Goal: Check status: Check status

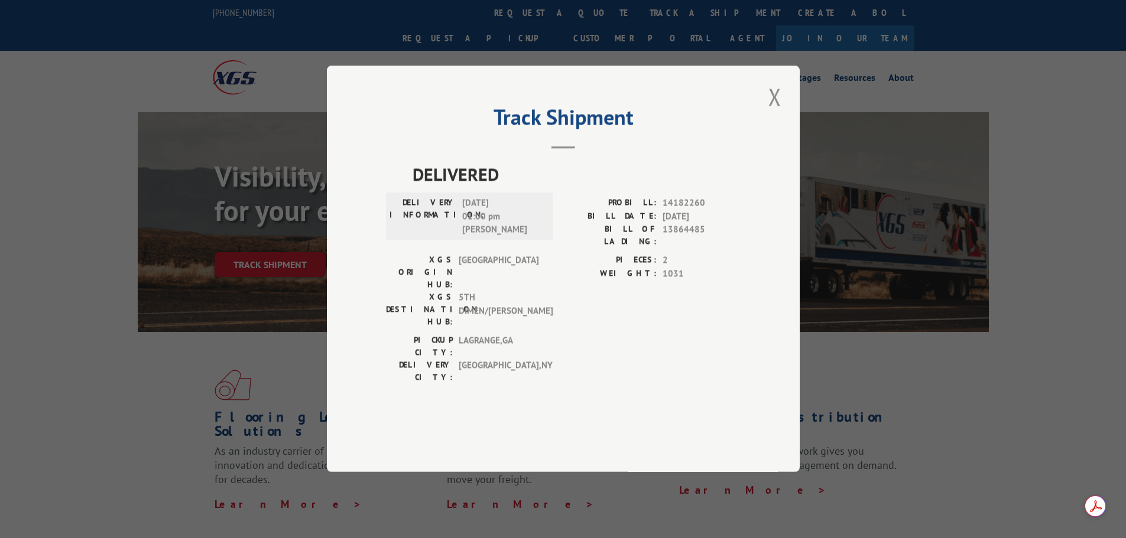
click at [769, 225] on div "Track Shipment DELIVERED DELIVERY INFORMATION: [DATE] 01:00 pm [PERSON_NAME]: 1…" at bounding box center [563, 269] width 473 height 407
click at [779, 113] on button "Close modal" at bounding box center [775, 96] width 20 height 32
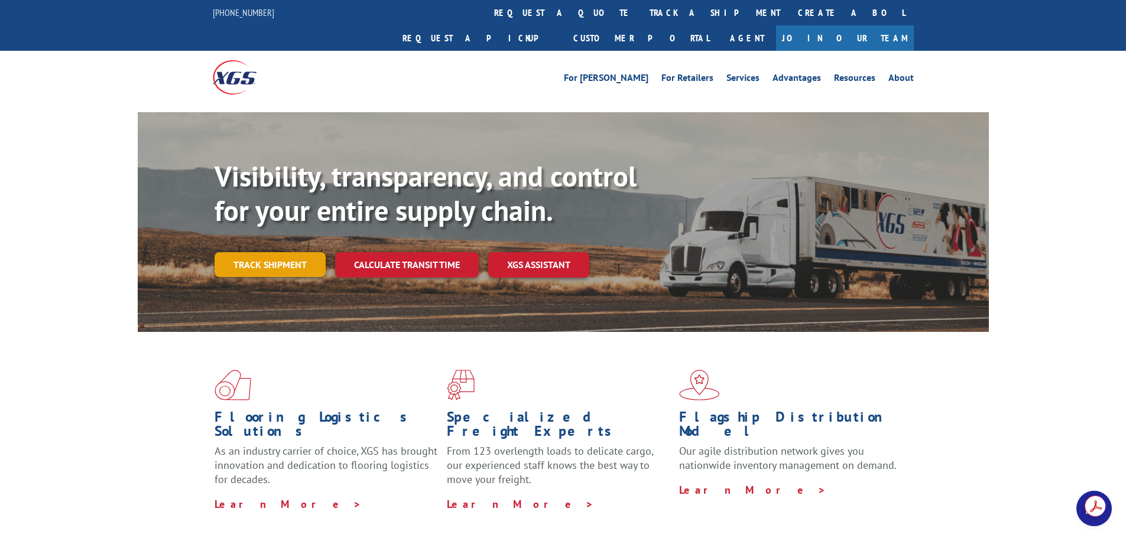
click at [257, 252] on link "Track shipment" at bounding box center [269, 264] width 111 height 25
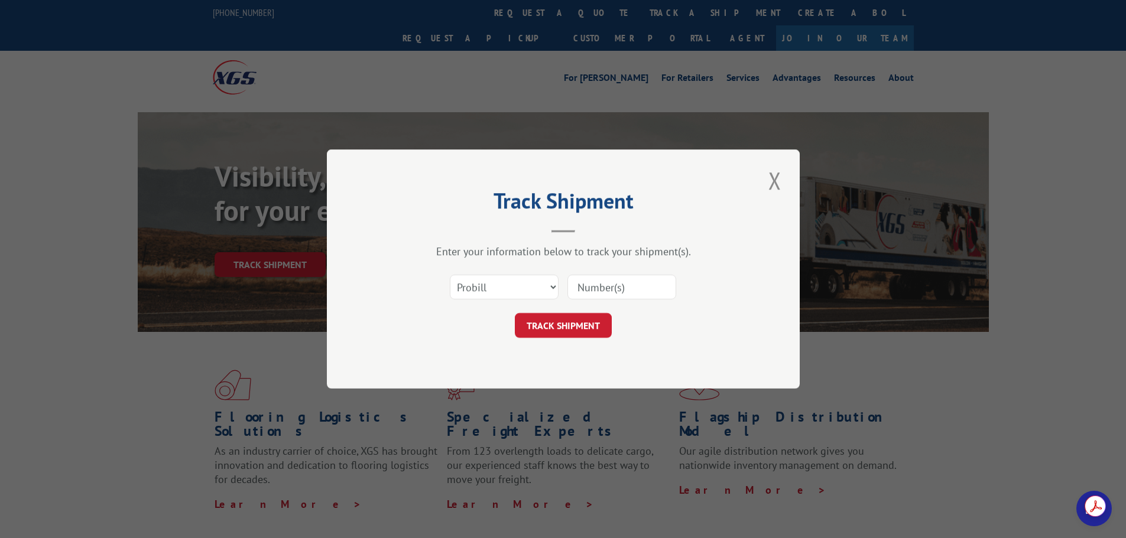
click at [597, 295] on input at bounding box center [621, 287] width 109 height 25
paste input "15983728"
type input "15983728"
click at [575, 326] on button "TRACK SHIPMENT" at bounding box center [563, 325] width 97 height 25
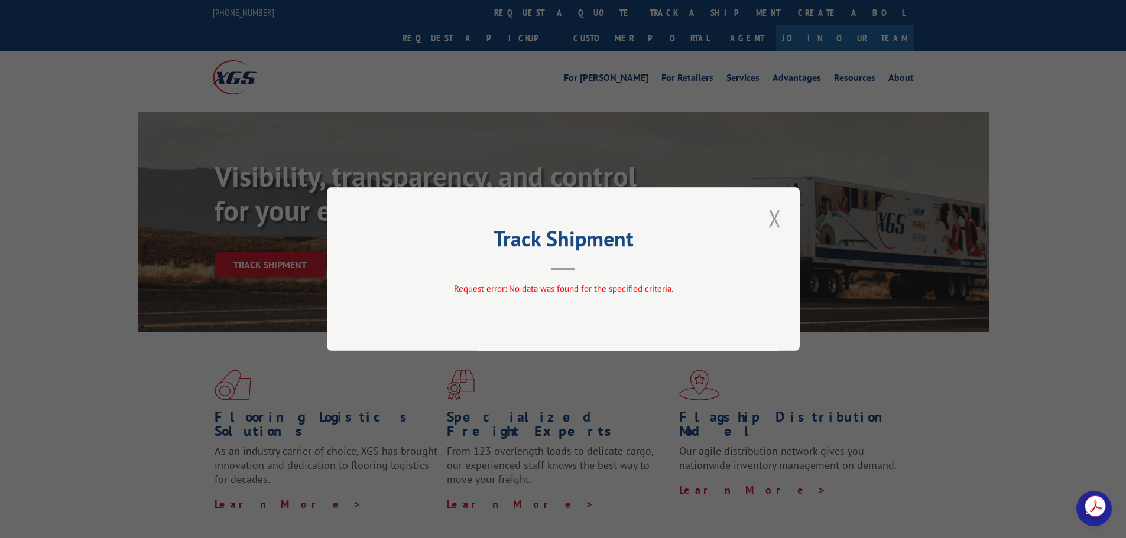
click at [774, 226] on button "Close modal" at bounding box center [775, 218] width 20 height 32
